Goal: Task Accomplishment & Management: Manage account settings

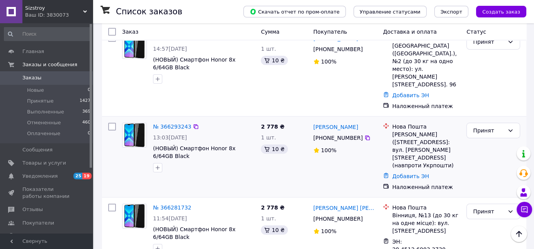
scroll to position [35, 0]
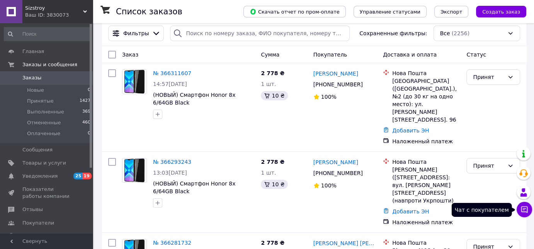
click at [527, 208] on icon at bounding box center [525, 209] width 8 height 8
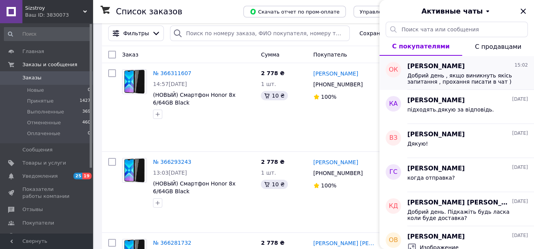
click at [453, 77] on span "Добрий день , якщо виникнуть якісь запитання , прохання писати в чат )" at bounding box center [462, 78] width 110 height 12
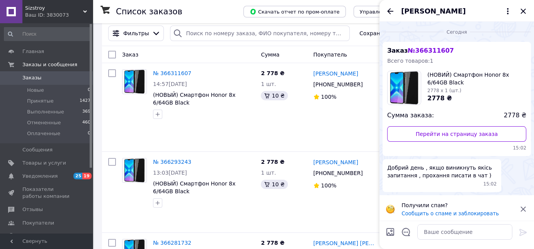
scroll to position [3, 0]
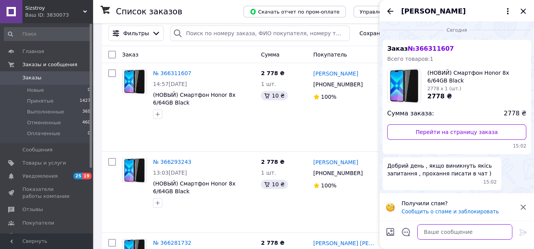
click at [449, 234] on textarea at bounding box center [464, 231] width 95 height 15
drag, startPoint x: 482, startPoint y: 231, endPoint x: 504, endPoint y: 232, distance: 21.7
click at [504, 232] on textarea "Доброго дня! Завтра відправимо" at bounding box center [457, 231] width 111 height 15
type textarea "Доброго дня! Завтра відправимо"
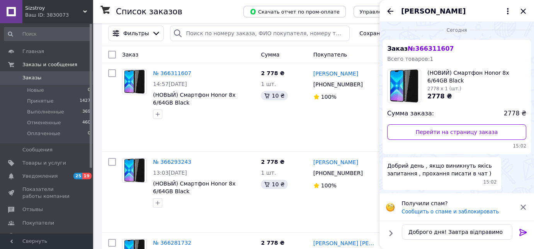
click at [522, 232] on icon at bounding box center [522, 231] width 7 height 7
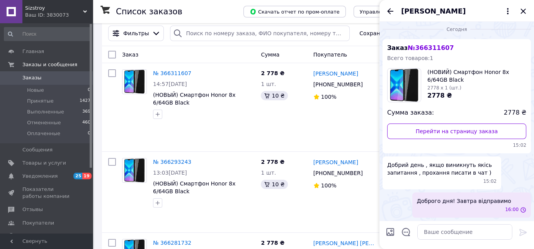
scroll to position [0, 0]
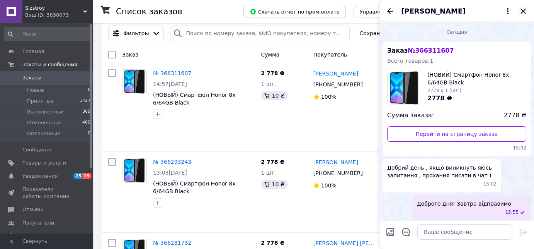
click at [524, 12] on icon "Закрыть" at bounding box center [523, 11] width 5 height 5
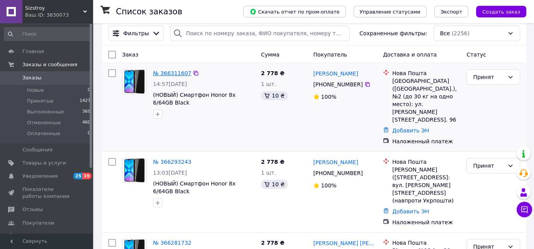
click at [165, 71] on link "№ 366311607" at bounding box center [172, 73] width 38 height 6
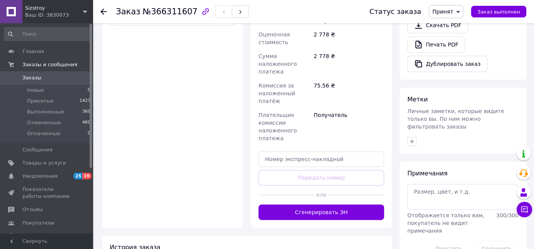
scroll to position [296, 0]
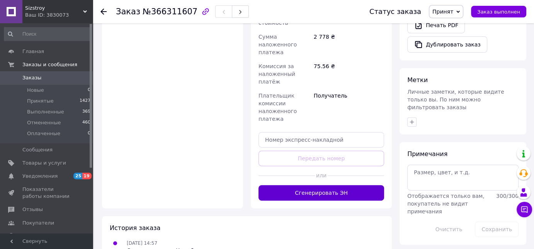
click at [327, 185] on button "Сгенерировать ЭН" at bounding box center [322, 192] width 126 height 15
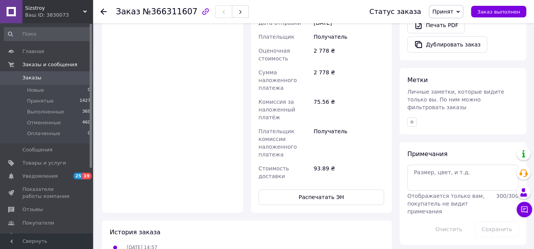
click at [35, 77] on span "Заказы" at bounding box center [31, 77] width 19 height 7
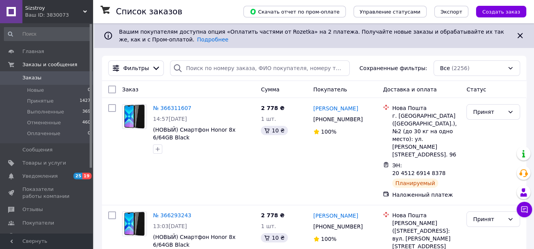
click at [523, 33] on icon at bounding box center [520, 35] width 9 height 9
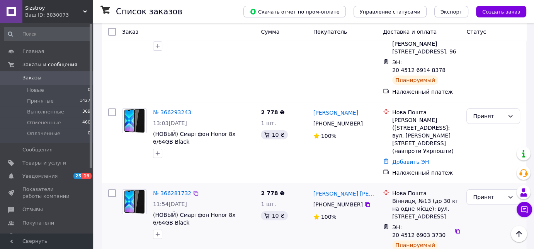
scroll to position [70, 0]
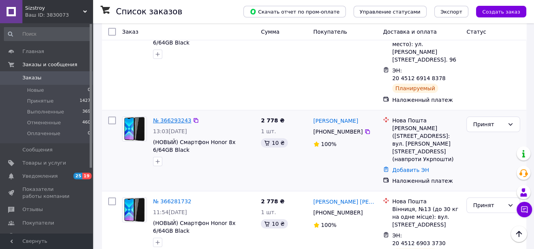
click at [168, 117] on link "№ 366293243" at bounding box center [172, 120] width 38 height 6
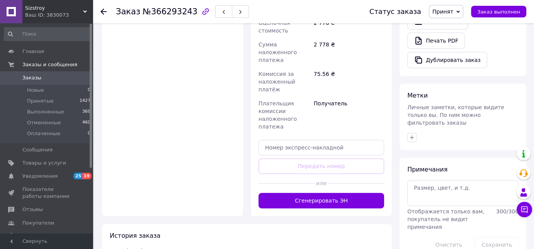
scroll to position [296, 0]
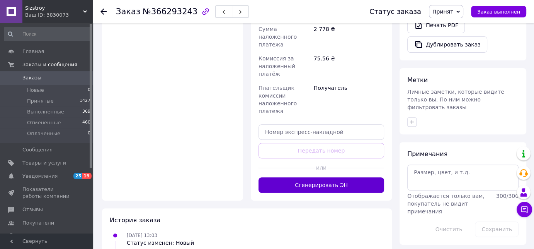
click at [325, 177] on button "Сгенерировать ЭН" at bounding box center [322, 184] width 126 height 15
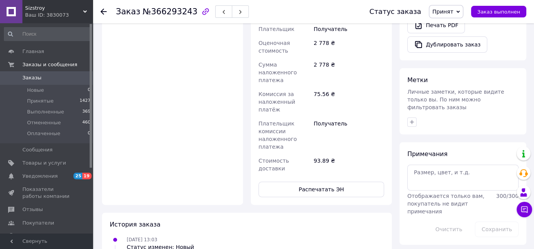
click at [41, 77] on span "Заказы" at bounding box center [46, 77] width 49 height 7
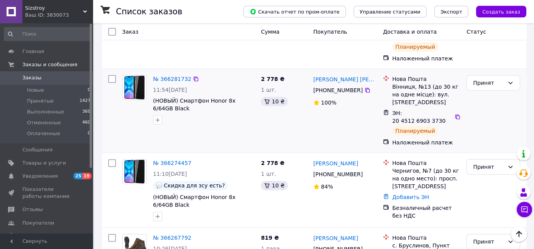
scroll to position [246, 0]
